Goal: Task Accomplishment & Management: Complete application form

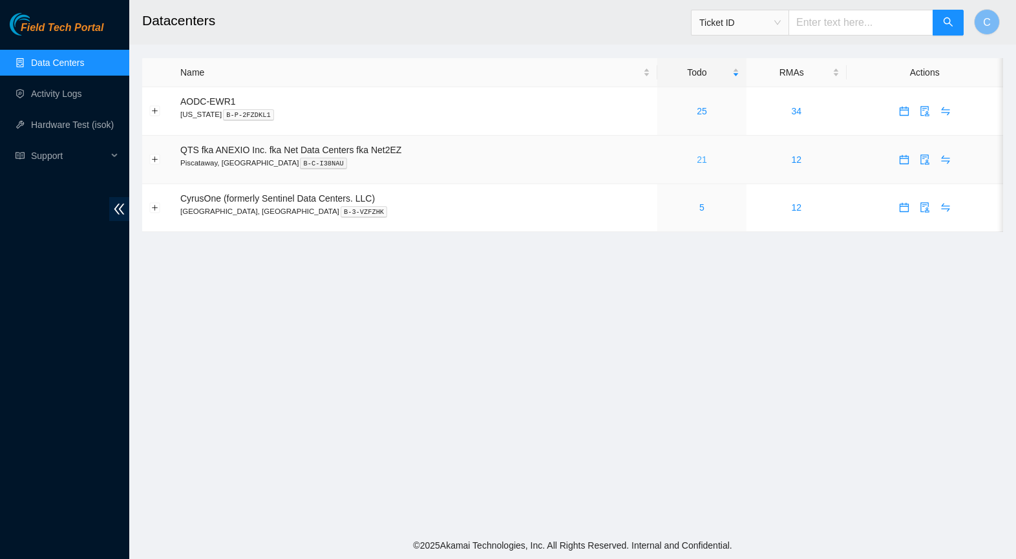
click at [707, 159] on link "21" at bounding box center [701, 159] width 10 height 10
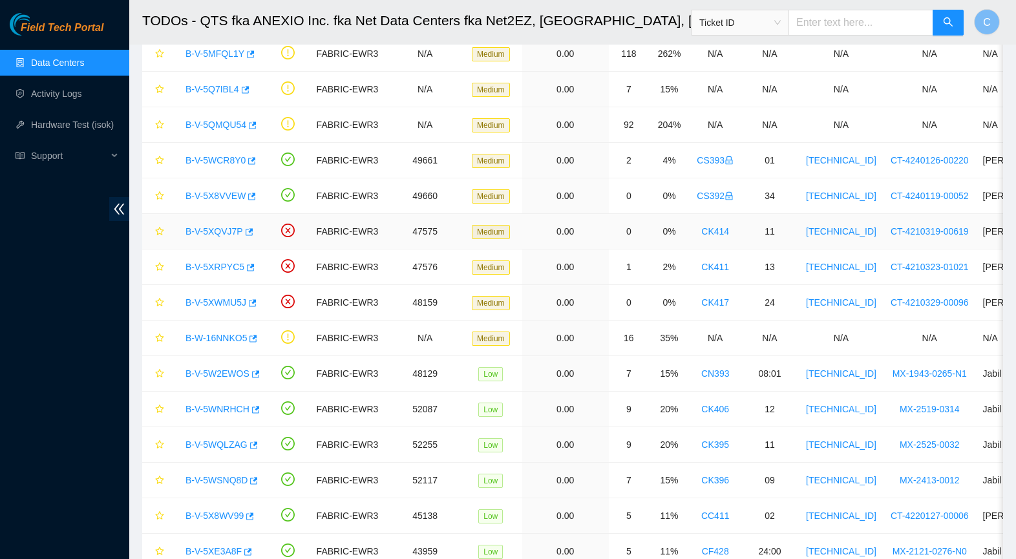
scroll to position [113, 0]
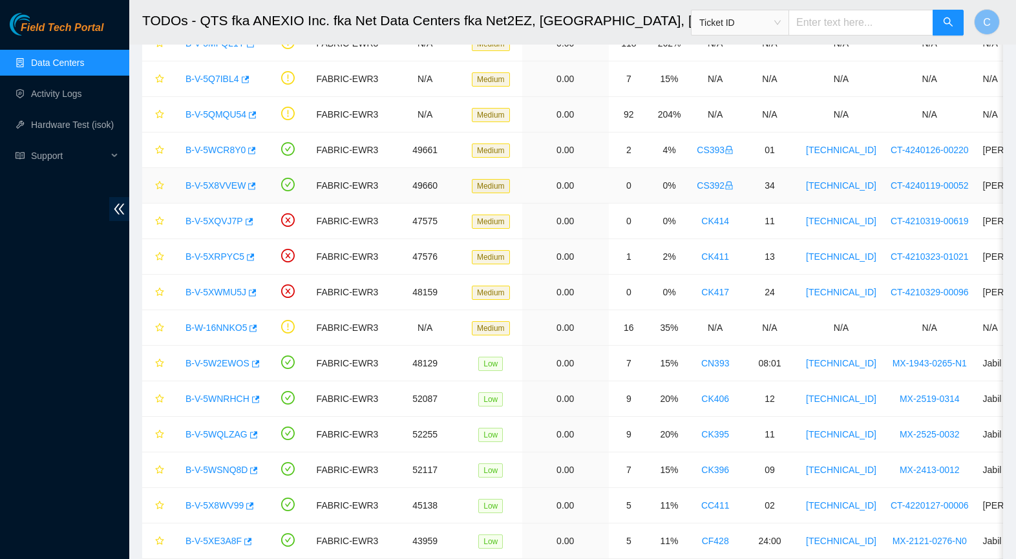
click at [207, 185] on link "B-V-5X8VVEW" at bounding box center [215, 185] width 60 height 10
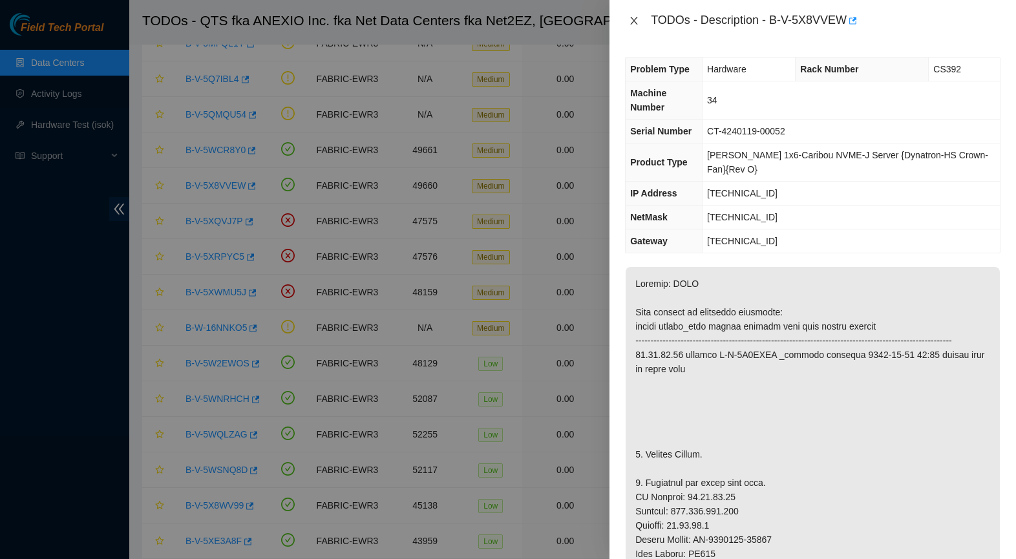
click at [631, 16] on icon "close" at bounding box center [634, 21] width 10 height 10
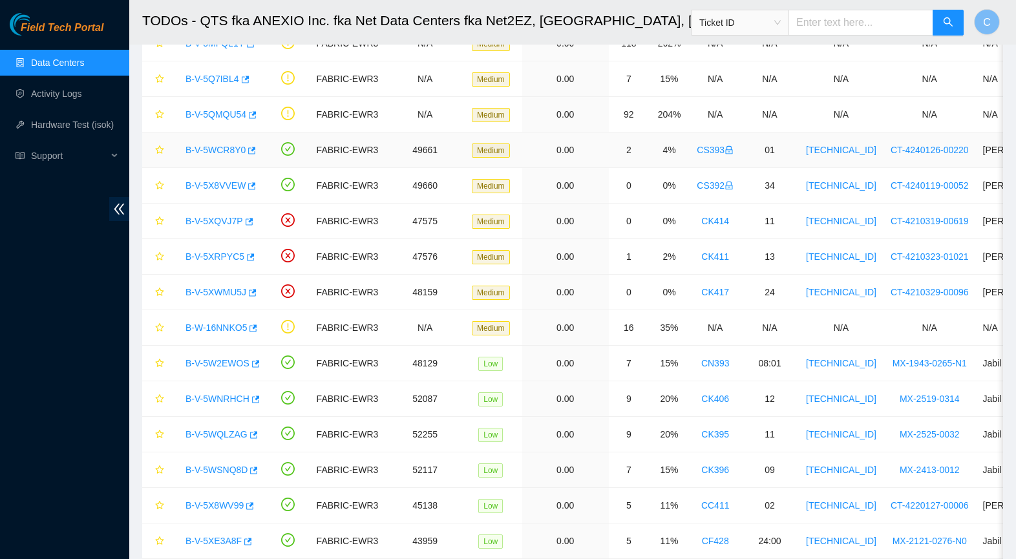
click at [207, 151] on link "B-V-5WCR8Y0" at bounding box center [215, 150] width 60 height 10
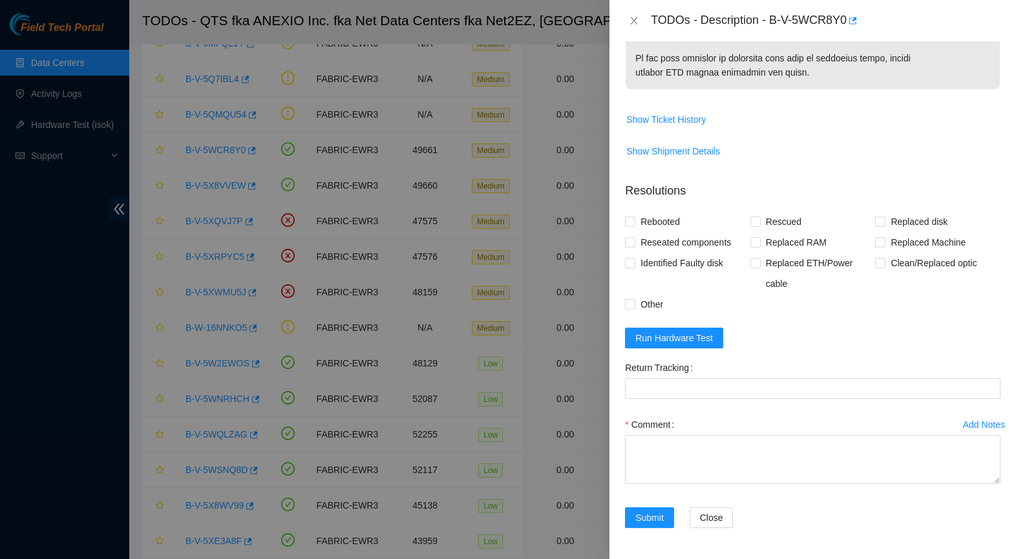
scroll to position [1021, 0]
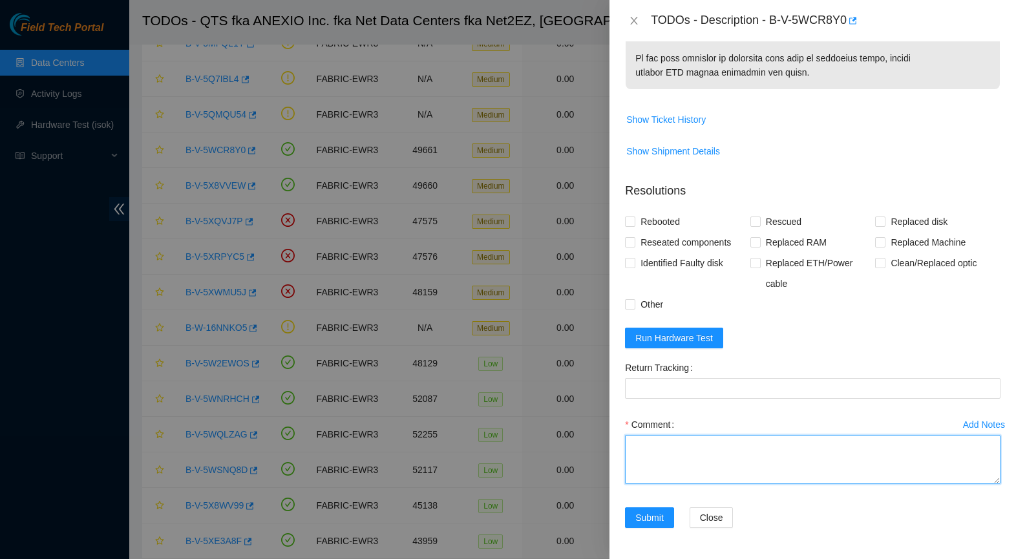
click at [673, 446] on textarea "Comment" at bounding box center [812, 459] width 375 height 49
paste textarea "-Safely powered down machine. -Removed machine s/n: MX-2134-0398. -Replaced wit…"
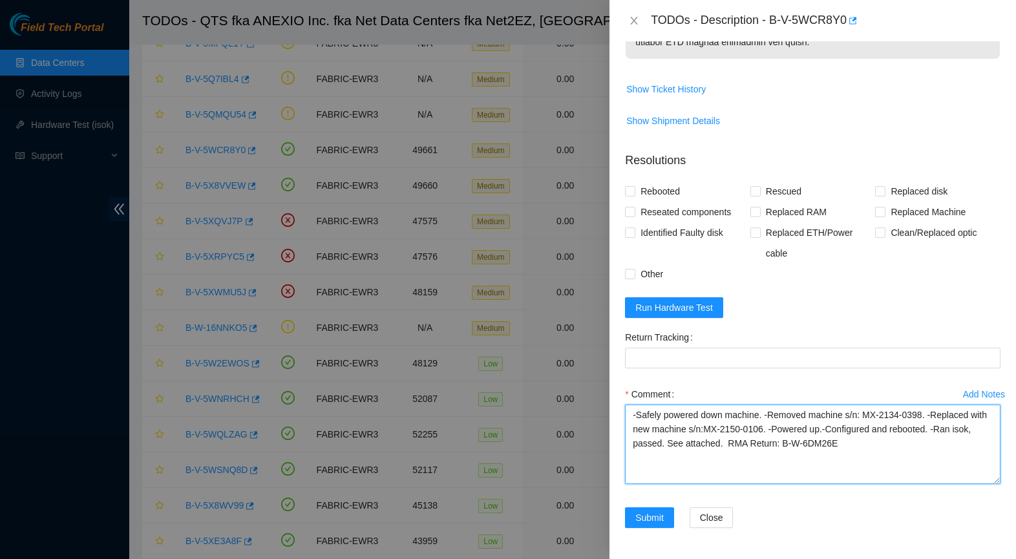
click at [950, 484] on textarea "-Safely powered down machine. -Removed machine s/n: MX-2134-0398. -Replaced wit…" at bounding box center [812, 443] width 375 height 79
type textarea "-Safely powered down machine. -Removed machine s/n: MX-2134-0398. -Replaced wit…"
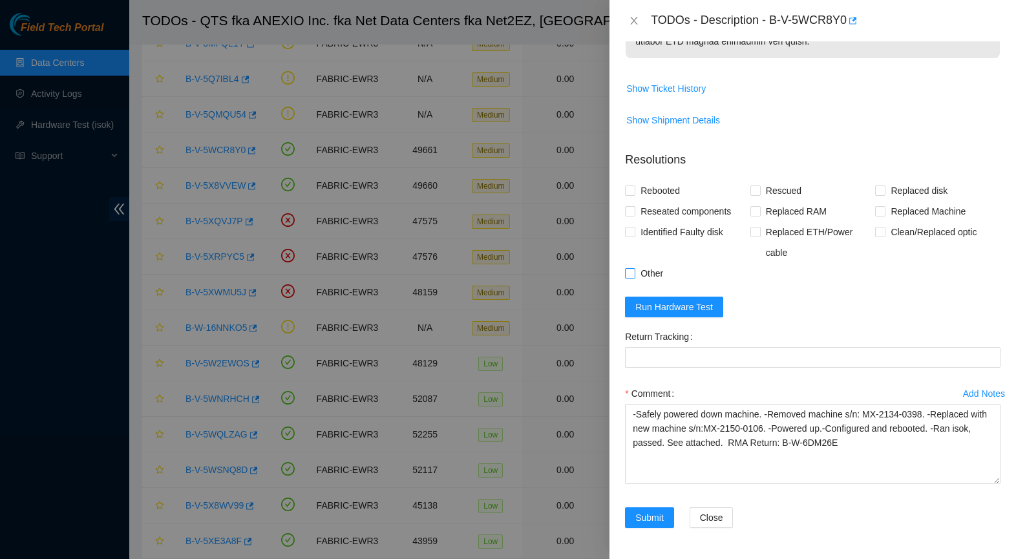
click at [648, 284] on span "Other" at bounding box center [651, 273] width 33 height 21
click at [634, 277] on input "Other" at bounding box center [629, 272] width 9 height 9
checkbox input "true"
click at [889, 222] on span "Replaced Machine" at bounding box center [927, 211] width 85 height 21
click at [884, 215] on input "Replaced Machine" at bounding box center [879, 210] width 9 height 9
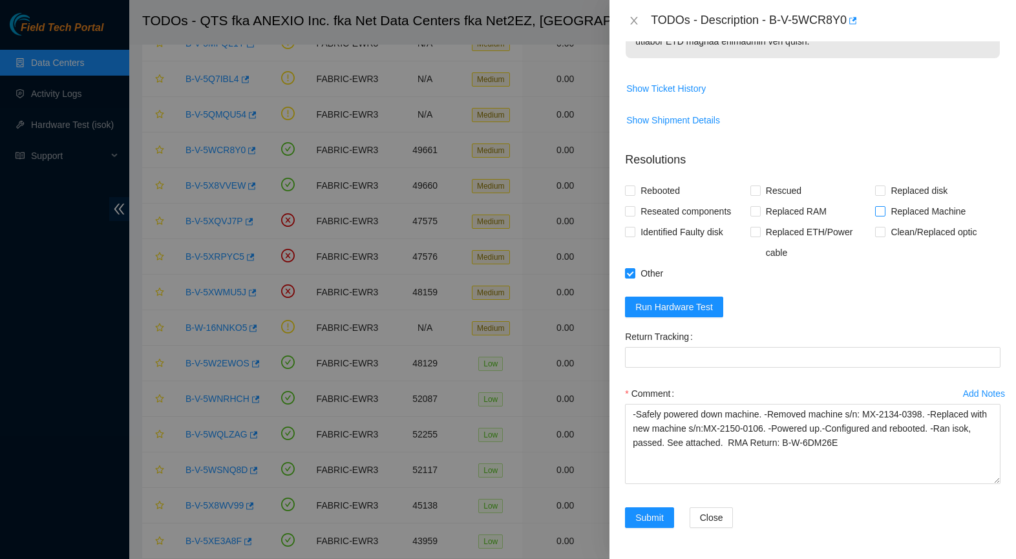
checkbox input "true"
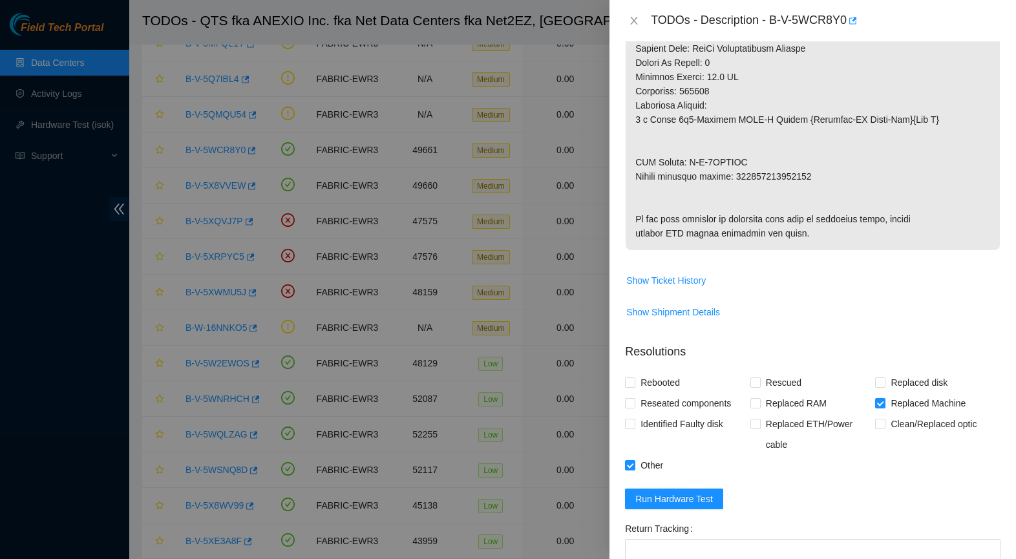
scroll to position [771, 0]
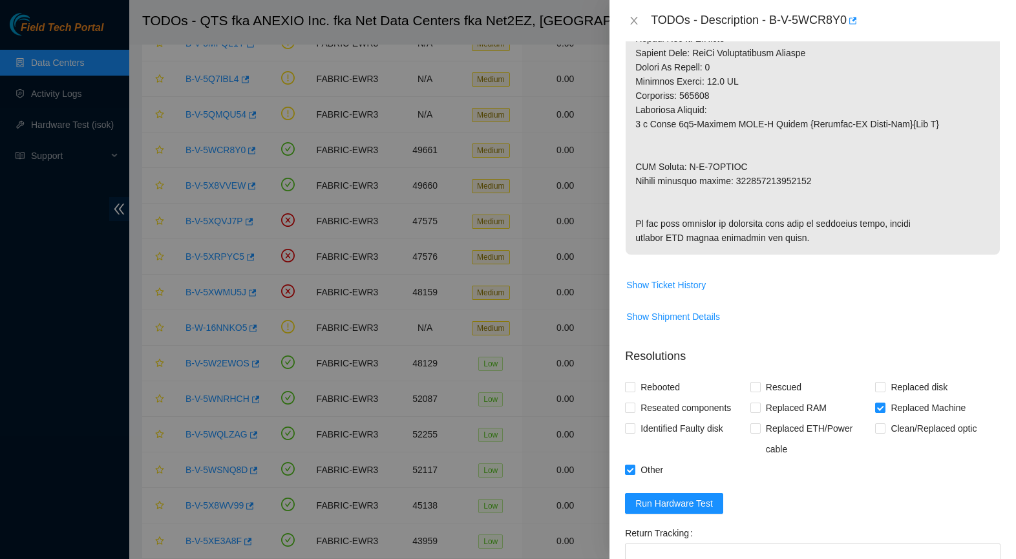
copy p "093642900249723"
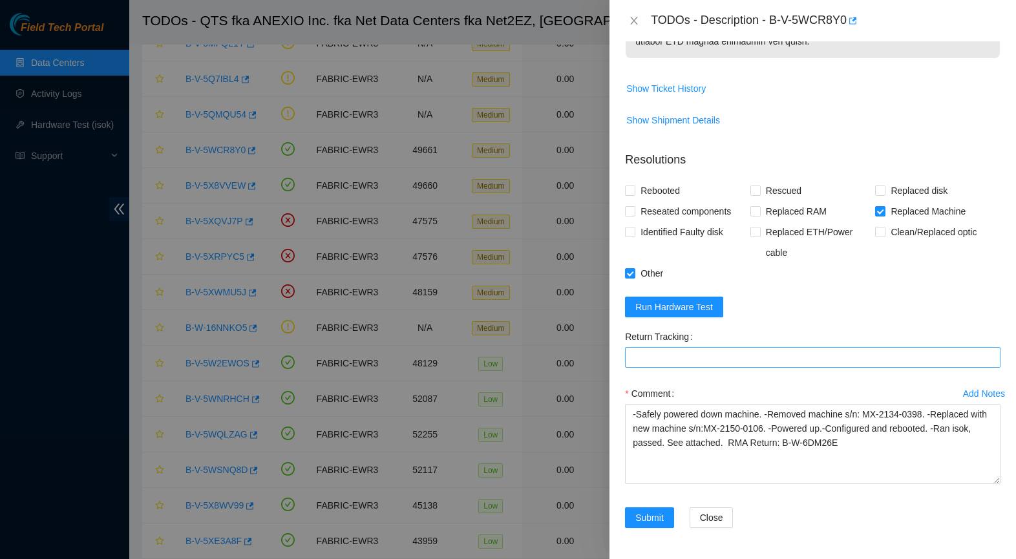
scroll to position [1052, 0]
click at [691, 361] on Tracking "Return Tracking" at bounding box center [812, 357] width 375 height 21
paste Tracking "093642900249723"
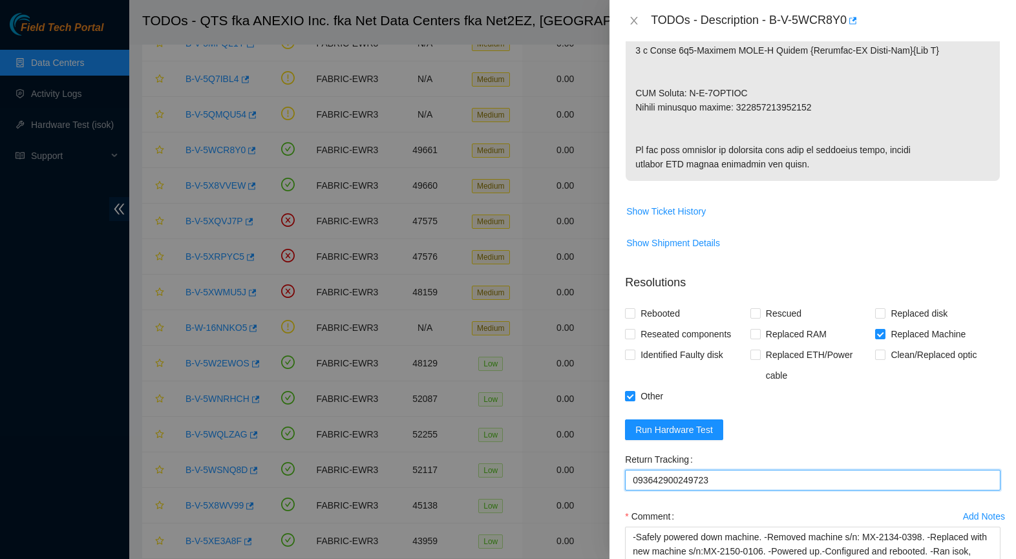
scroll to position [833, 0]
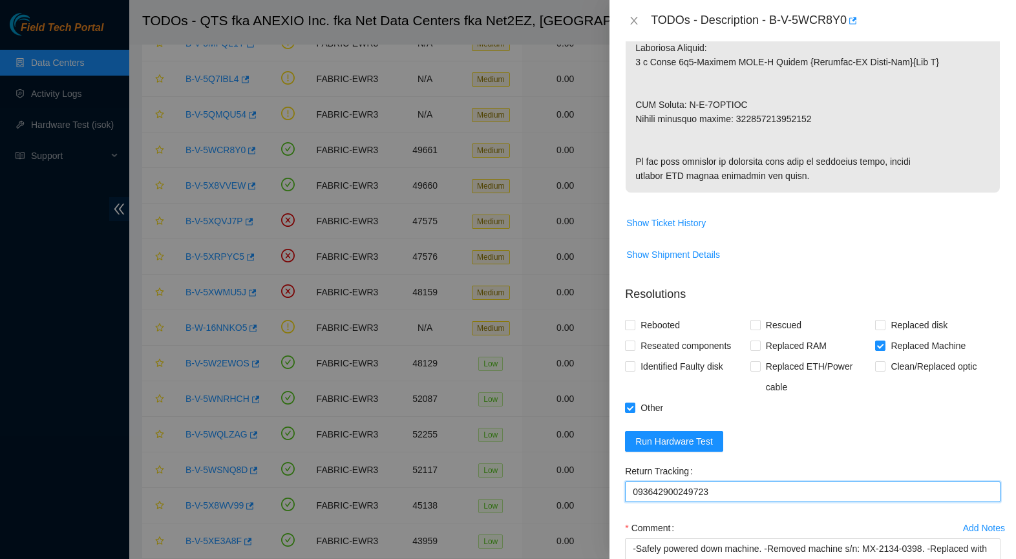
type Tracking "093642900249723"
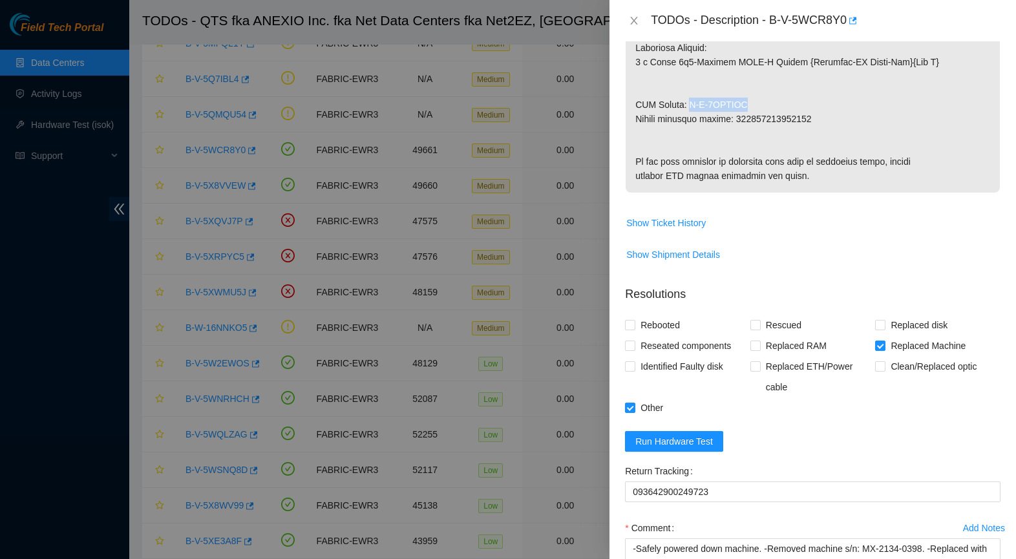
drag, startPoint x: 690, startPoint y: 113, endPoint x: 769, endPoint y: 121, distance: 79.3
copy p "B-V-5WWNROB"
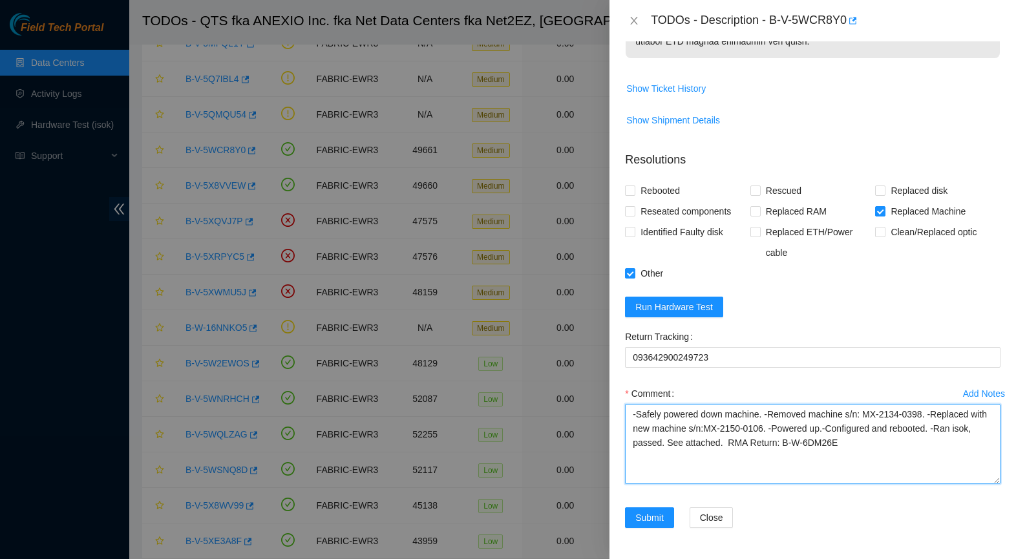
drag, startPoint x: 807, startPoint y: 437, endPoint x: 813, endPoint y: 452, distance: 15.4
click at [813, 452] on textarea "-Safely powered down machine. -Removed machine s/n: MX-2134-0398. -Replaced wit…" at bounding box center [812, 444] width 375 height 80
paste textarea "V-5WWNROB"
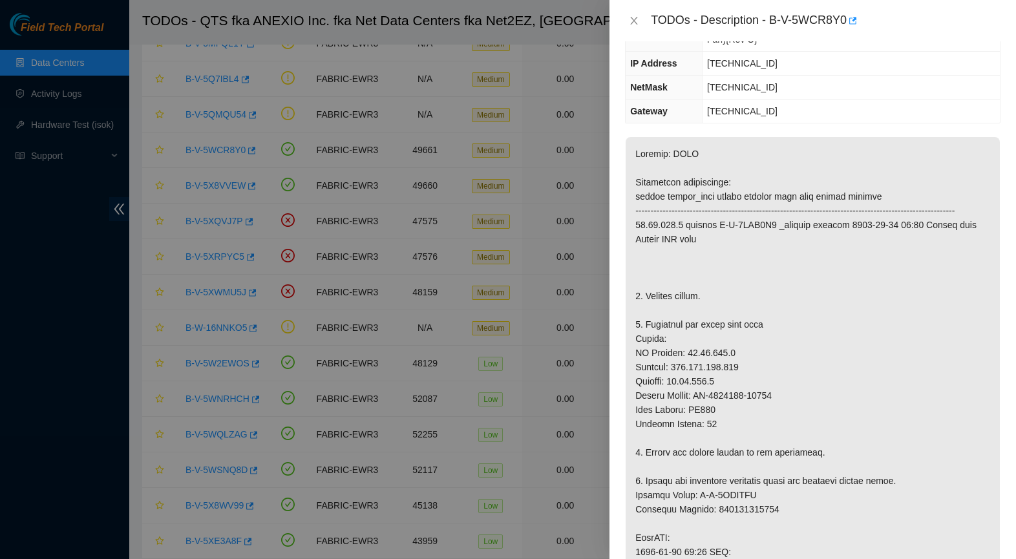
scroll to position [132, 0]
drag, startPoint x: 701, startPoint y: 406, endPoint x: 788, endPoint y: 412, distance: 86.8
click at [788, 412] on p at bounding box center [812, 513] width 374 height 758
drag, startPoint x: 701, startPoint y: 407, endPoint x: 784, endPoint y: 410, distance: 83.4
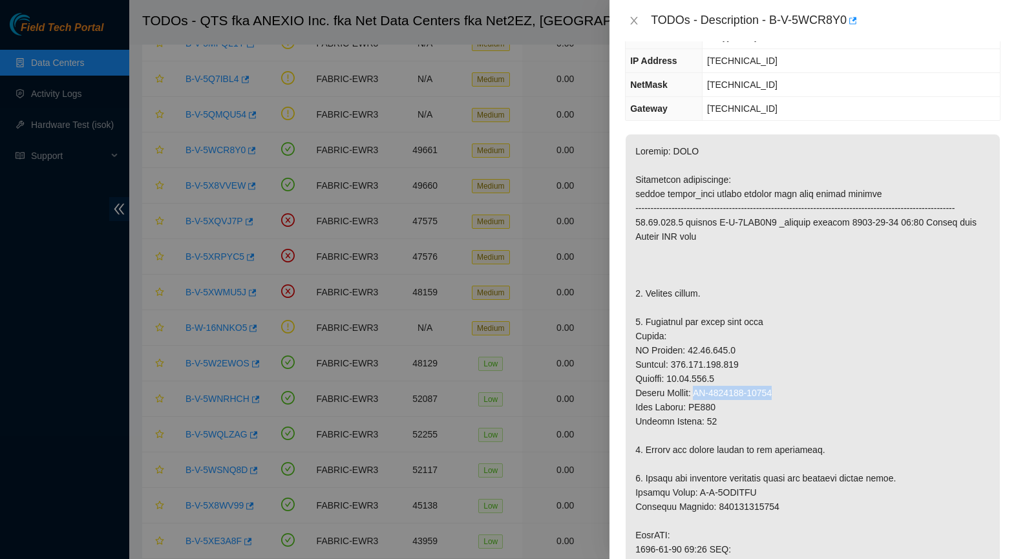
click at [784, 410] on p at bounding box center [812, 513] width 374 height 758
copy p "CT-4231113-00331"
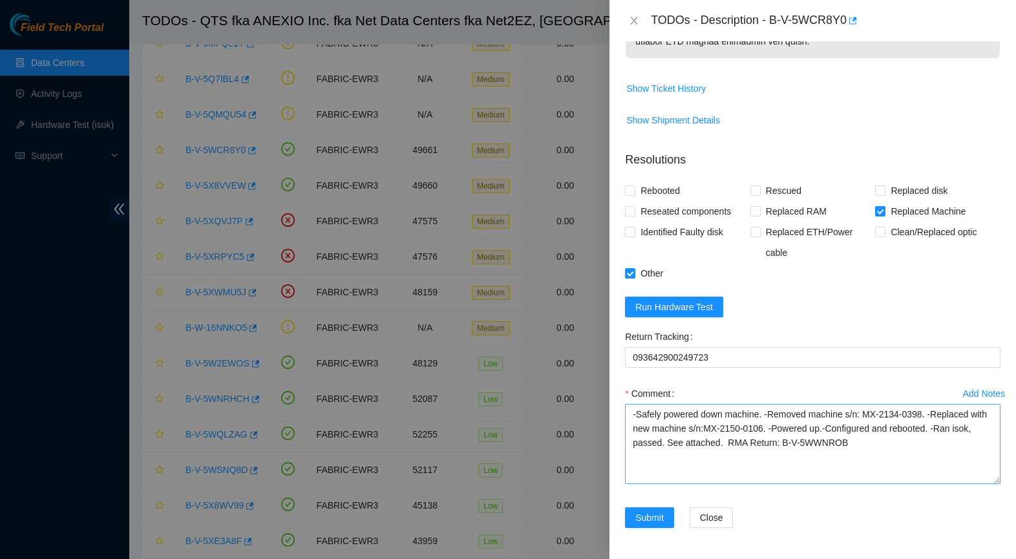
scroll to position [1015, 0]
drag, startPoint x: 727, startPoint y: 466, endPoint x: 791, endPoint y: 468, distance: 64.0
click at [791, 468] on textarea "-Safely powered down machine. -Removed machine s/n: MX-2134-0398. -Replaced wit…" at bounding box center [812, 444] width 375 height 80
paste textarea "CT-4231113-00331"
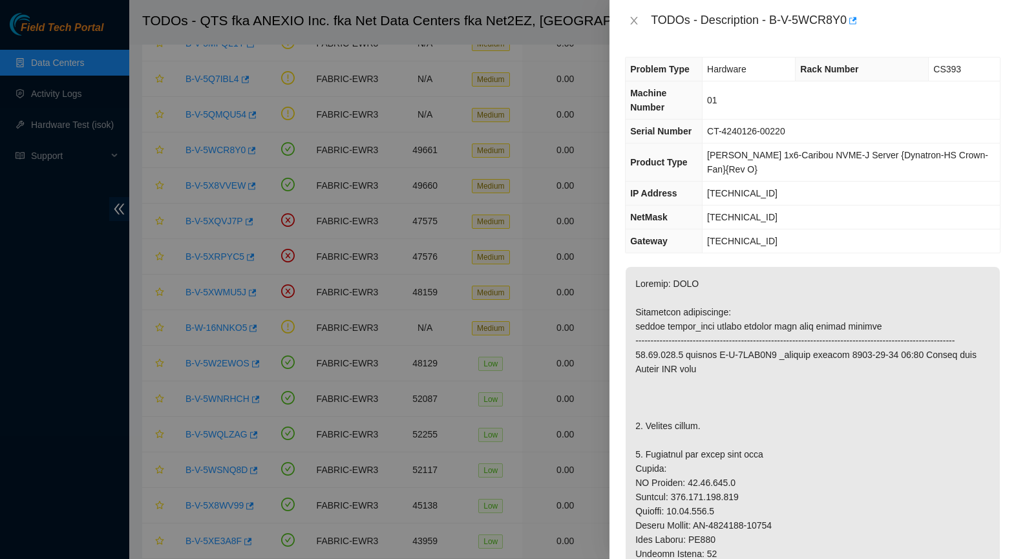
scroll to position [0, 0]
drag, startPoint x: 715, startPoint y: 129, endPoint x: 797, endPoint y: 137, distance: 82.4
click at [797, 137] on td "CT-4240126-00220" at bounding box center [850, 132] width 297 height 24
copy span "CT-4240126-00220"
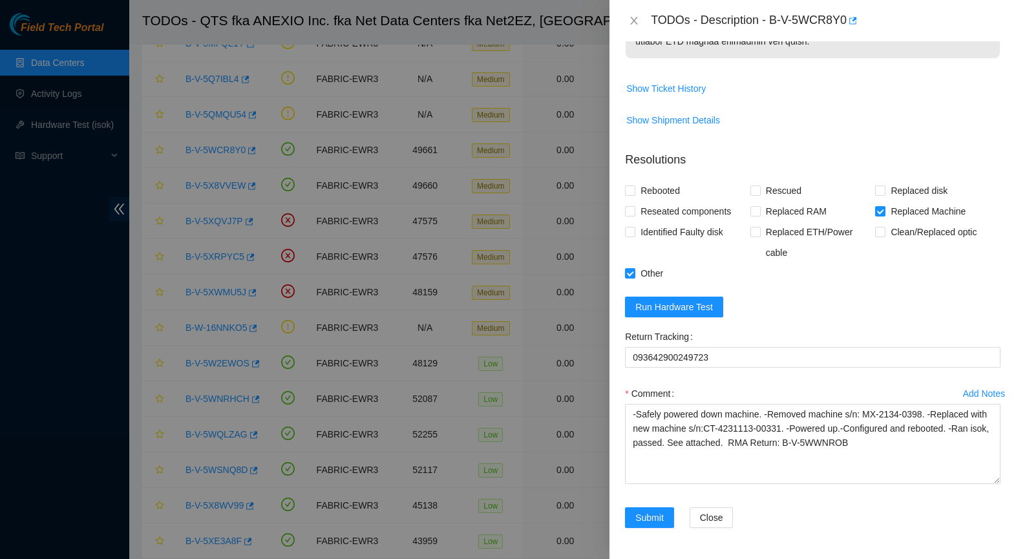
scroll to position [1052, 0]
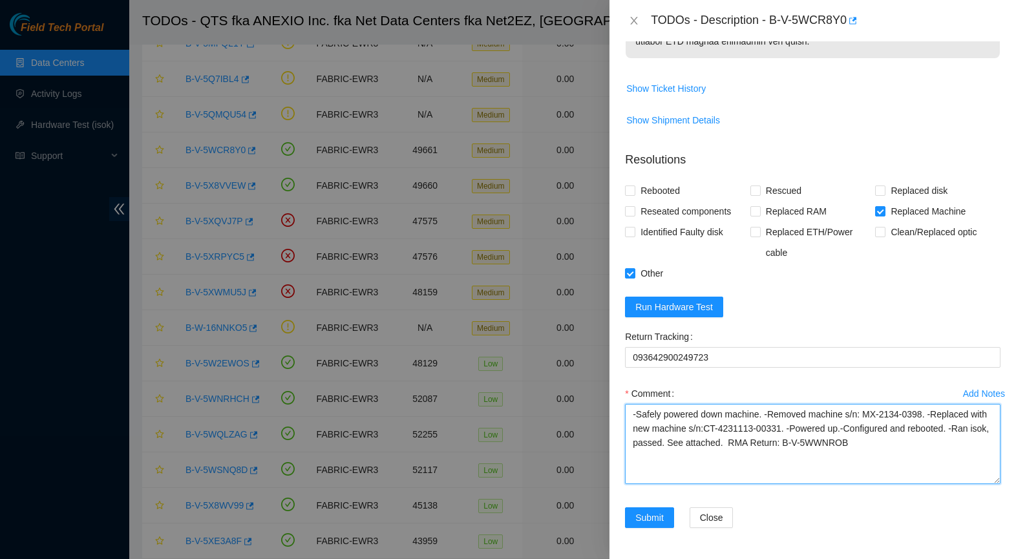
drag, startPoint x: 872, startPoint y: 413, endPoint x: 935, endPoint y: 413, distance: 62.7
click at [935, 413] on textarea "-Safely powered down machine. -Removed machine s/n: MX-2134-0398. -Replaced wit…" at bounding box center [812, 444] width 375 height 80
paste textarea "CT-4240126-00220"
drag, startPoint x: 915, startPoint y: 428, endPoint x: 808, endPoint y: 439, distance: 107.2
click at [808, 439] on textarea "-Safely powered down machine. -Removed machine s/n: CT-4240126-00220. -Replaced…" at bounding box center [812, 444] width 375 height 80
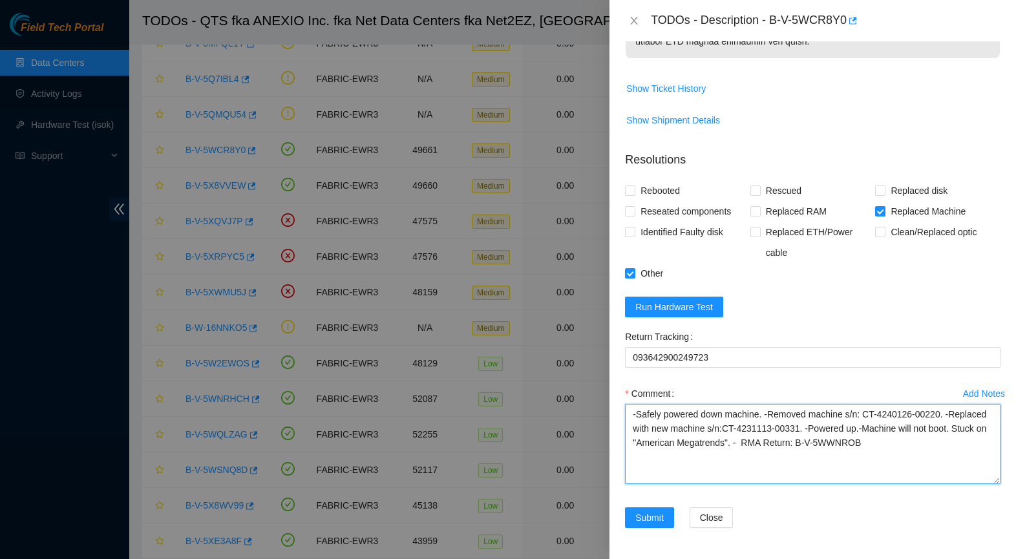
click at [914, 428] on textarea "-Safely powered down machine. -Removed machine s/n: CT-4240126-00220. -Replaced…" at bounding box center [812, 444] width 375 height 80
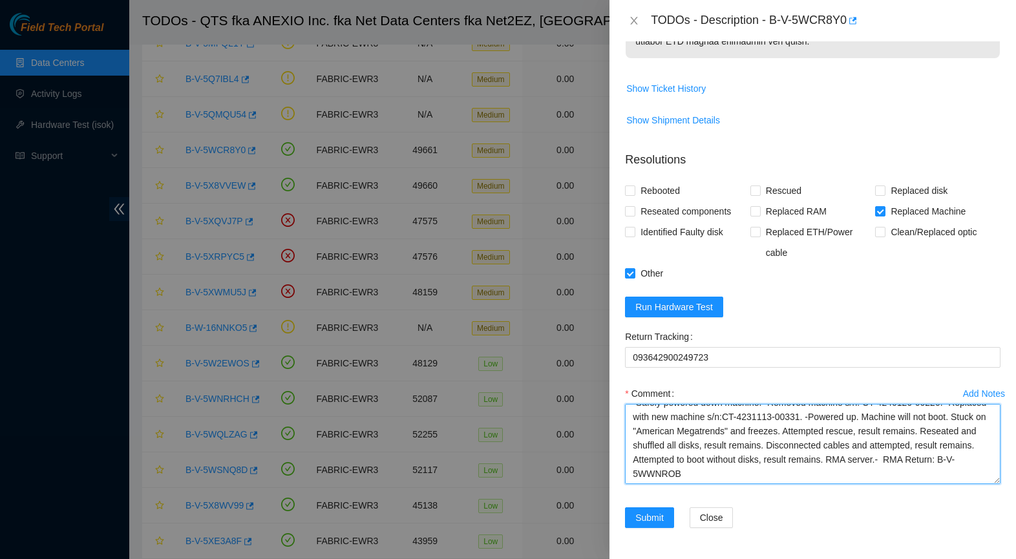
scroll to position [12, 0]
click at [958, 461] on textarea "-Safely powered down machine. -Removed machine s/n: CT-4240126-00220. -Replaced…" at bounding box center [812, 444] width 375 height 80
type textarea "-Safely powered down machine. -Removed machine s/n: CT-4240126-00220. -Replaced…"
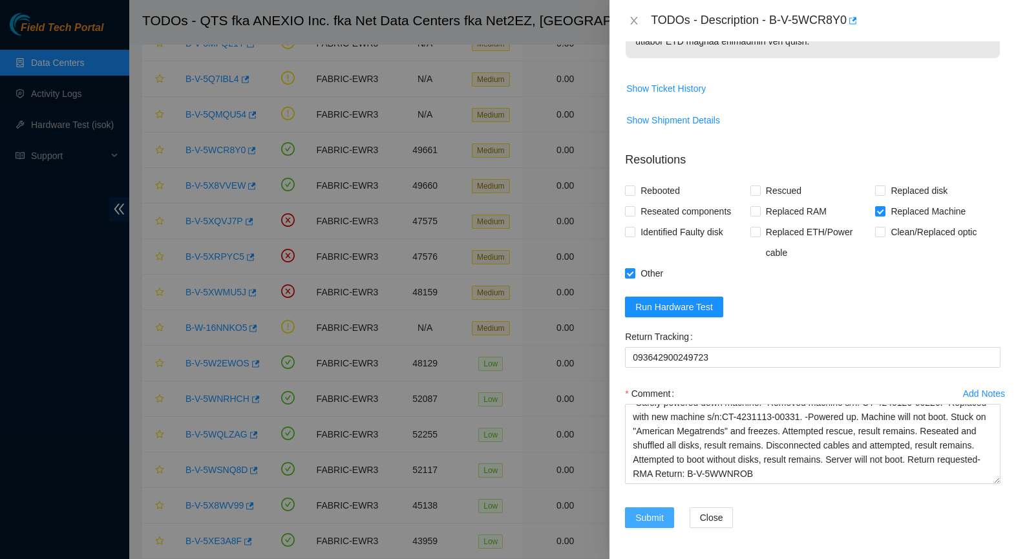
click at [659, 511] on span "Submit" at bounding box center [649, 517] width 28 height 14
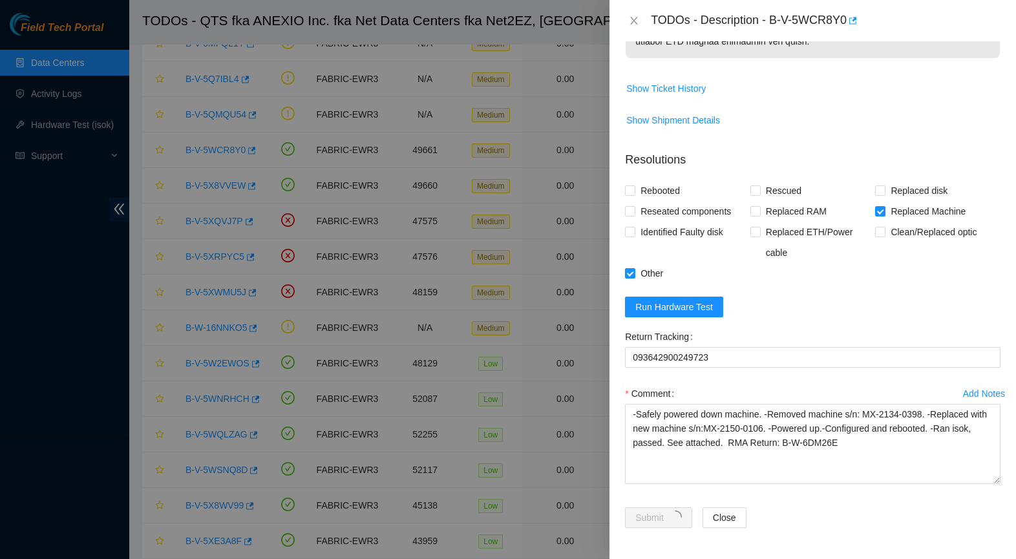
scroll to position [141, 0]
